Goal: Task Accomplishment & Management: Manage account settings

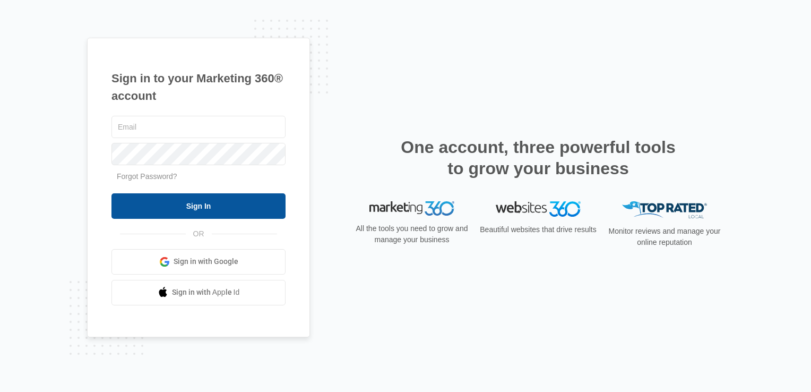
type input "[PERSON_NAME][EMAIL_ADDRESS][DOMAIN_NAME]"
click at [234, 213] on input "Sign In" at bounding box center [198, 205] width 174 height 25
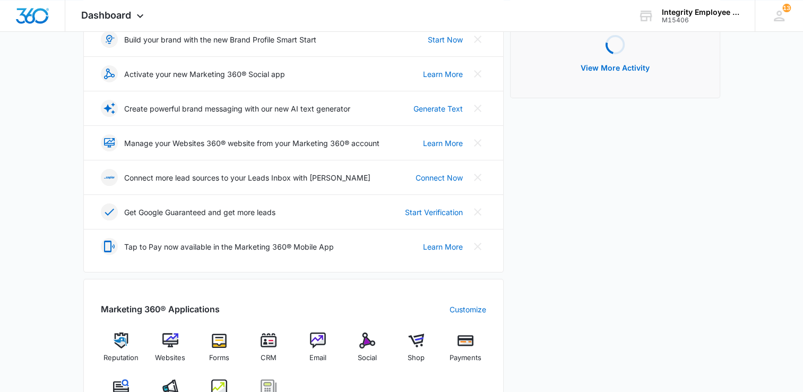
scroll to position [212, 0]
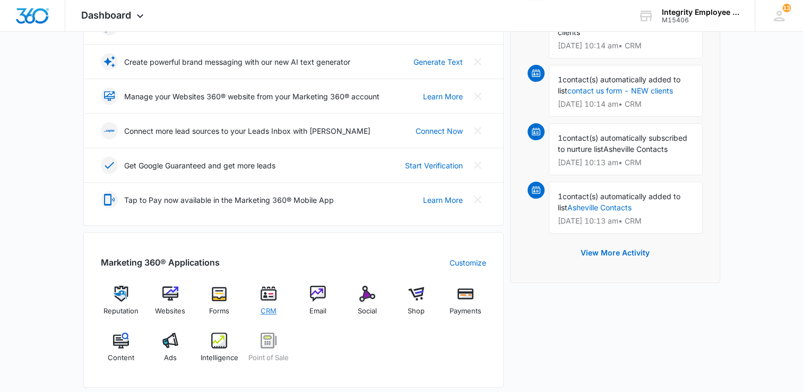
click at [273, 298] on img at bounding box center [269, 294] width 16 height 16
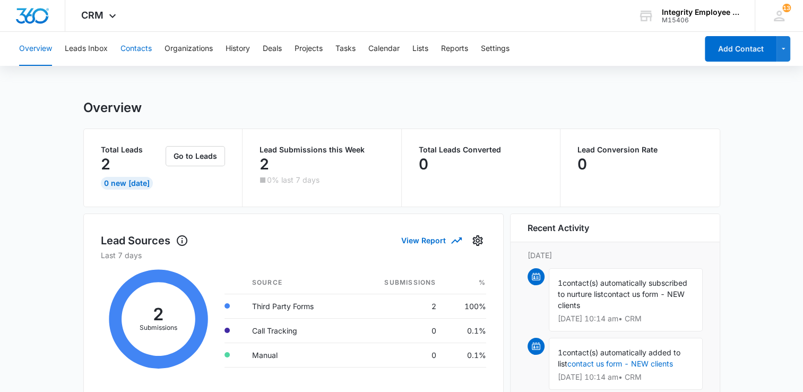
click at [139, 49] on button "Contacts" at bounding box center [135, 49] width 31 height 34
